Goal: Task Accomplishment & Management: Complete application form

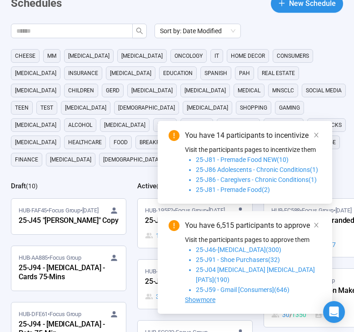
scroll to position [54, 0]
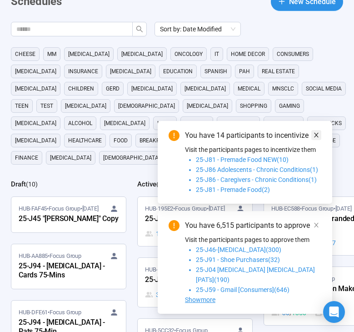
click at [319, 138] on icon "close" at bounding box center [316, 135] width 6 height 6
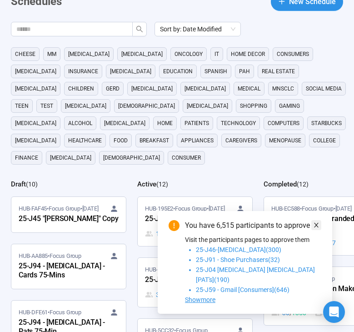
click at [318, 227] on icon "close" at bounding box center [316, 225] width 5 height 5
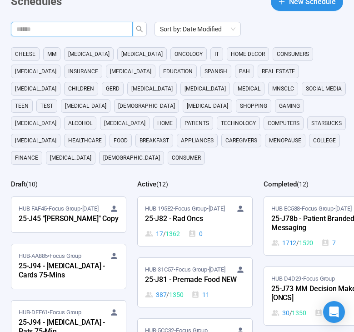
click at [91, 30] on input "text" at bounding box center [68, 29] width 104 height 10
type input "**"
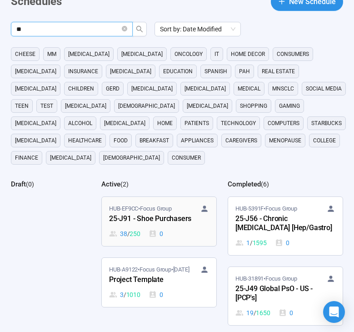
click at [145, 213] on div "25-J91 - Shoe Purchasers" at bounding box center [159, 219] width 100 height 12
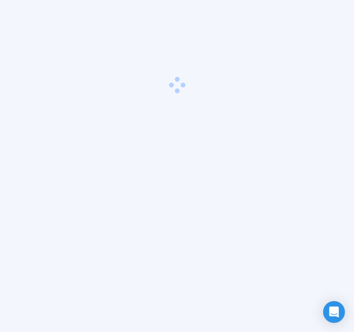
scroll to position [32, 0]
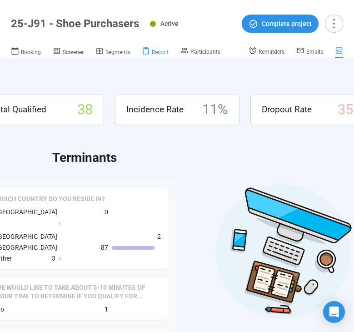
click at [159, 47] on div "Recruit" at bounding box center [155, 51] width 27 height 9
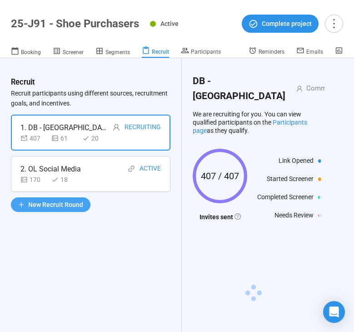
click at [76, 203] on span "New Recruit Round" at bounding box center [55, 205] width 55 height 10
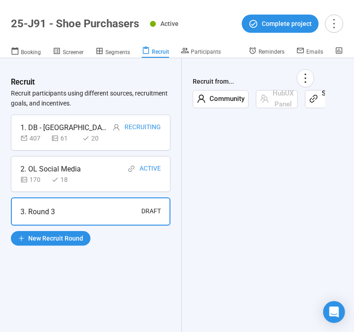
click at [315, 99] on icon "link" at bounding box center [313, 98] width 9 height 9
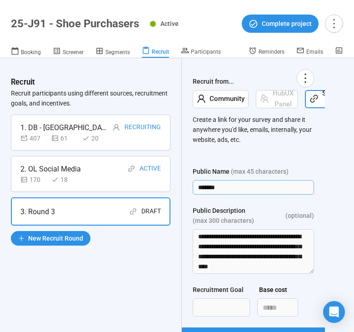
drag, startPoint x: 245, startPoint y: 184, endPoint x: 196, endPoint y: 183, distance: 48.7
click at [196, 183] on input "*******" at bounding box center [253, 187] width 121 height 15
type input "**********"
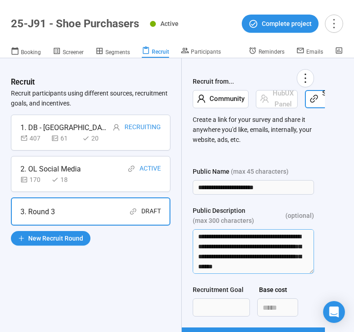
scroll to position [300, 0]
drag, startPoint x: 197, startPoint y: 234, endPoint x: 275, endPoint y: 272, distance: 87.1
click at [275, 272] on textarea "**********" at bounding box center [253, 251] width 121 height 45
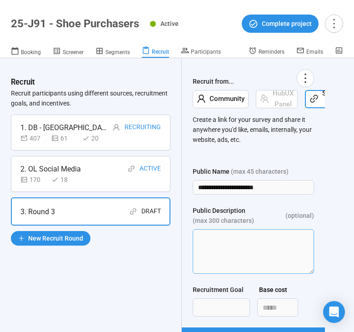
scroll to position [0, 0]
click at [225, 306] on input "Recruitment Goal" at bounding box center [221, 307] width 56 height 17
type input "***"
click at [331, 288] on div "**********" at bounding box center [177, 195] width 354 height 274
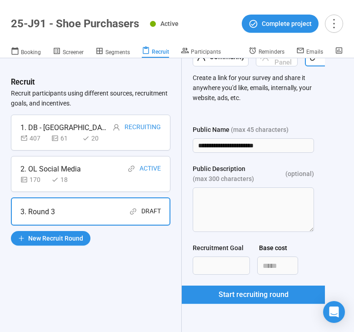
scroll to position [46, 0]
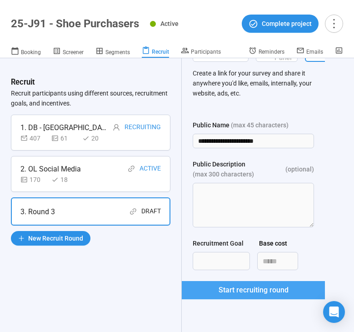
click at [270, 287] on span "Start recruiting round" at bounding box center [254, 289] width 70 height 11
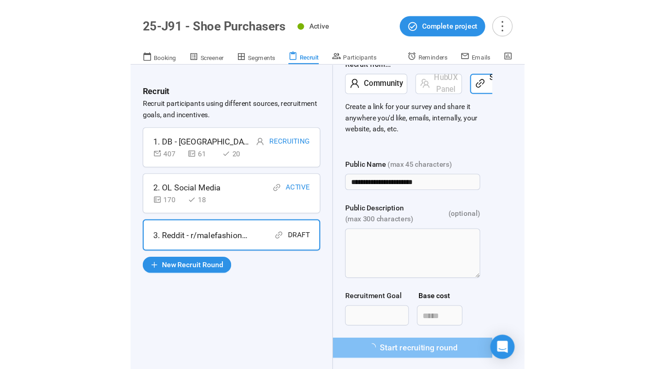
scroll to position [0, 0]
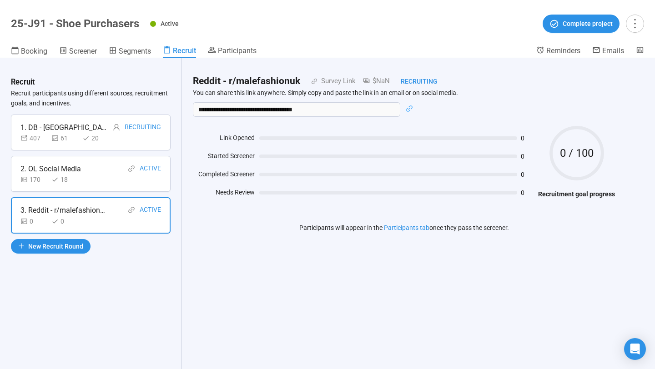
click at [354, 108] on icon "link" at bounding box center [409, 109] width 6 height 6
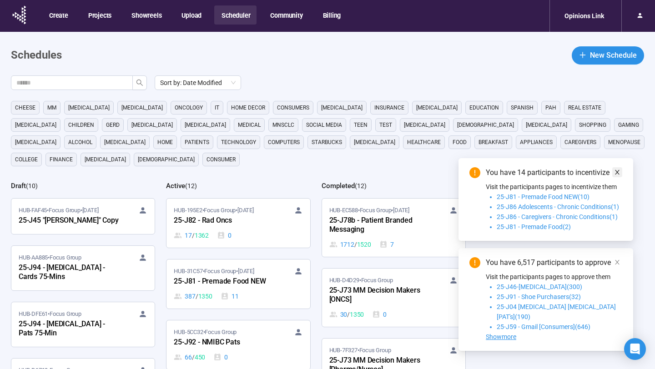
click at [615, 176] on icon "close" at bounding box center [617, 172] width 6 height 6
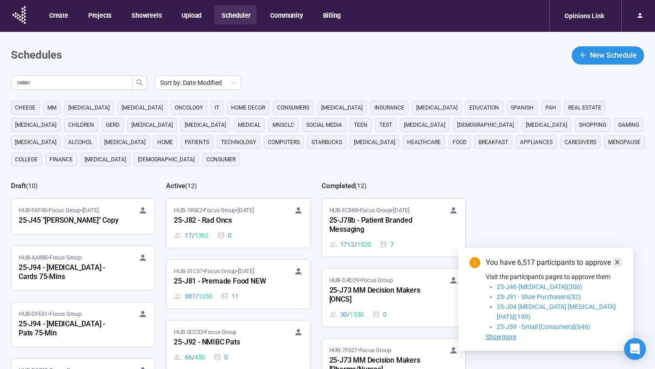
click at [619, 266] on icon "close" at bounding box center [617, 262] width 6 height 6
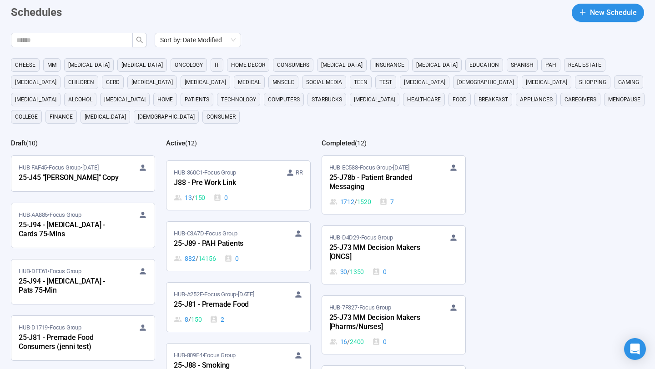
scroll to position [22, 0]
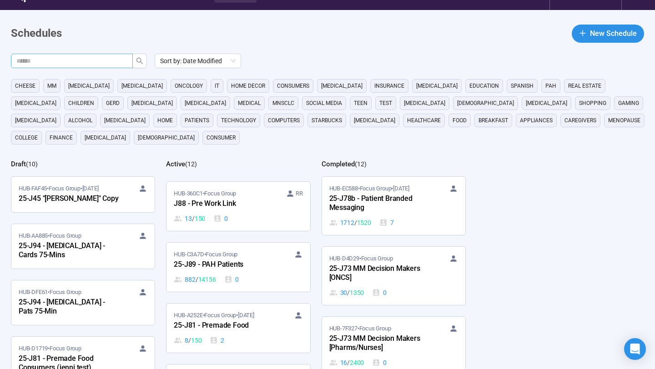
click at [87, 60] on input "text" at bounding box center [68, 61] width 104 height 10
type input "**"
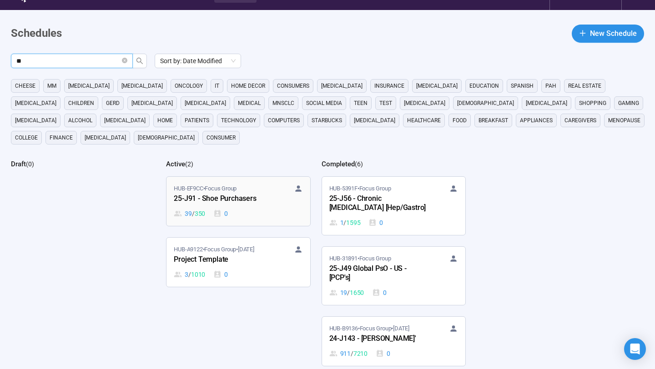
click at [244, 196] on div "25-J91 - Shoe Purchasers" at bounding box center [224, 199] width 100 height 12
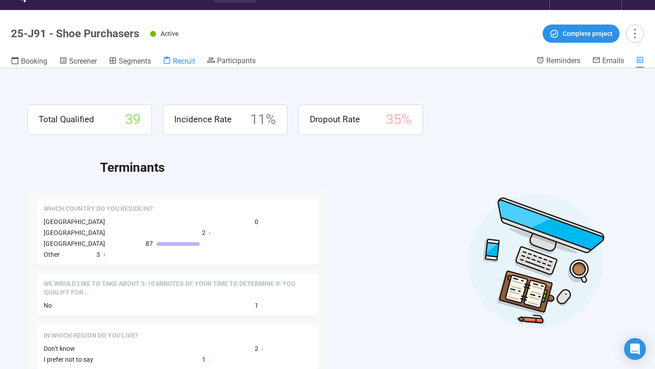
click at [181, 64] on span "Recruit" at bounding box center [184, 61] width 22 height 9
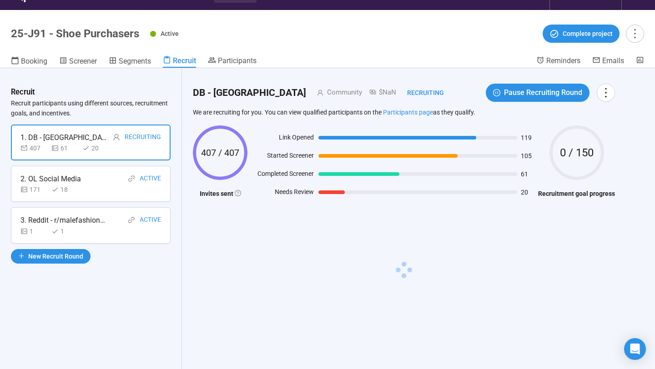
click at [86, 229] on div "1 1" at bounding box center [90, 231] width 141 height 10
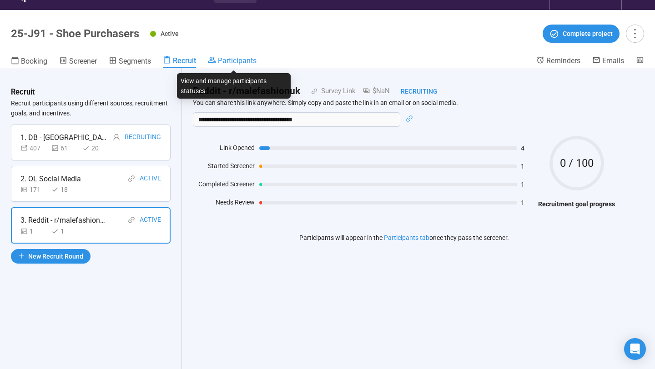
click at [232, 61] on span "Participants" at bounding box center [237, 60] width 39 height 9
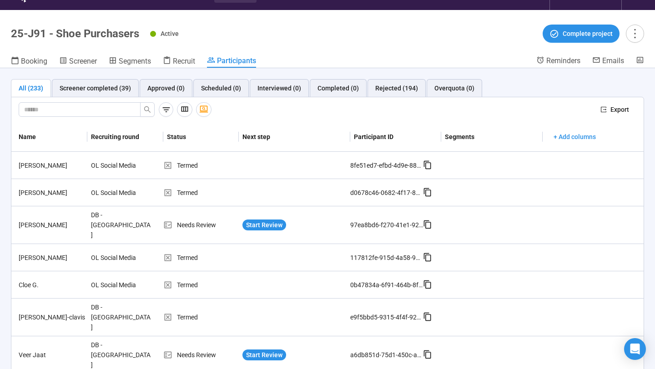
click at [129, 141] on th "Recruiting round" at bounding box center [125, 137] width 76 height 30
click at [109, 90] on div "Screener completed (39)" at bounding box center [95, 88] width 71 height 10
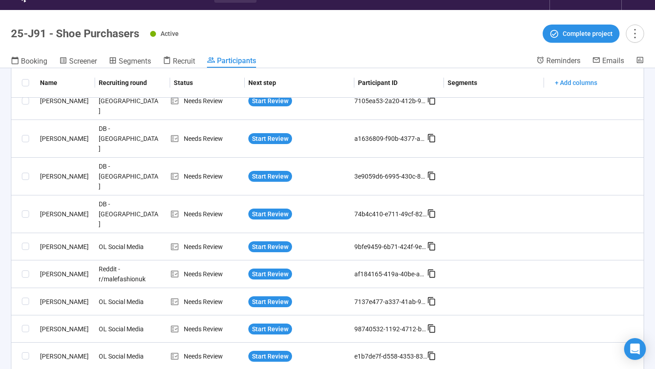
scroll to position [225, 0]
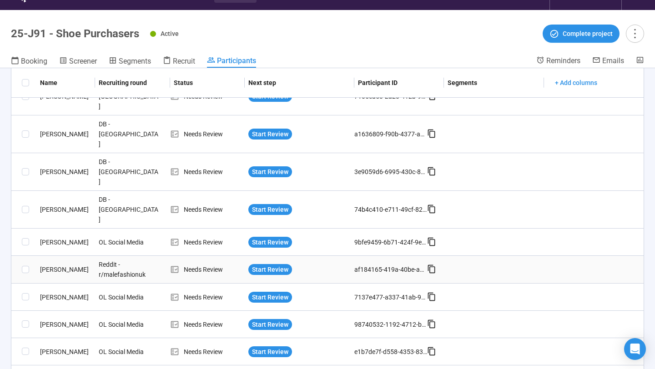
click at [70, 256] on td "Philip R." at bounding box center [65, 270] width 59 height 28
click at [236, 265] on div "Needs Review" at bounding box center [207, 270] width 75 height 10
click at [261, 265] on span "Start Review" at bounding box center [270, 270] width 36 height 10
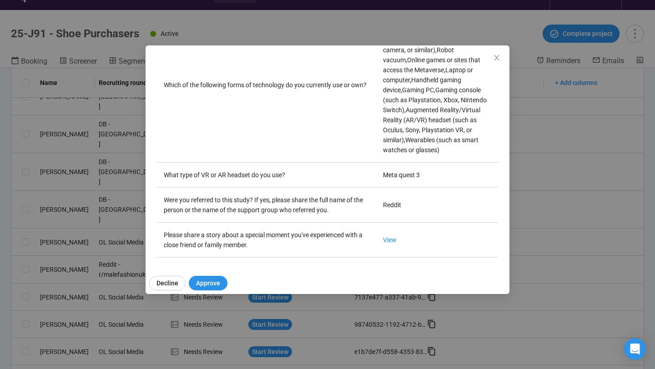
scroll to position [3754, 0]
click at [383, 236] on link "View" at bounding box center [390, 239] width 14 height 7
click at [497, 58] on icon "close" at bounding box center [496, 57] width 5 height 5
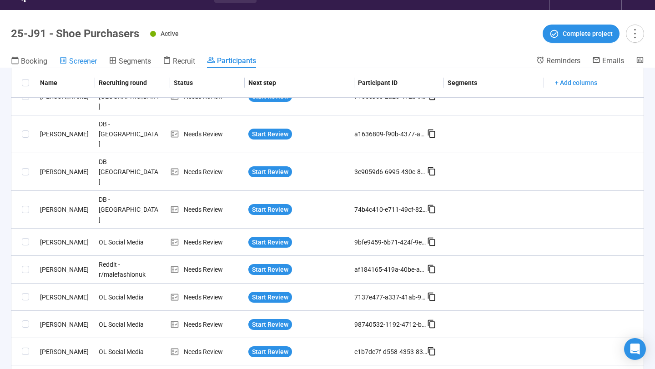
click at [71, 65] on span "Screener" at bounding box center [83, 61] width 28 height 9
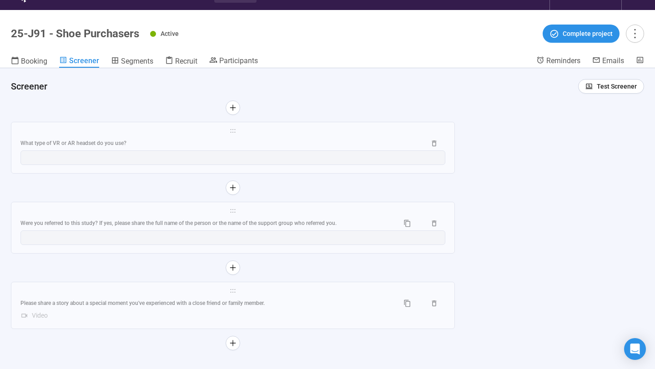
scroll to position [32, 0]
